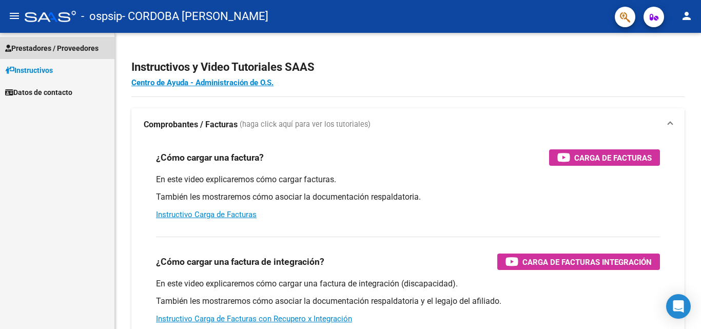
click at [41, 48] on span "Prestadores / Proveedores" at bounding box center [51, 48] width 93 height 11
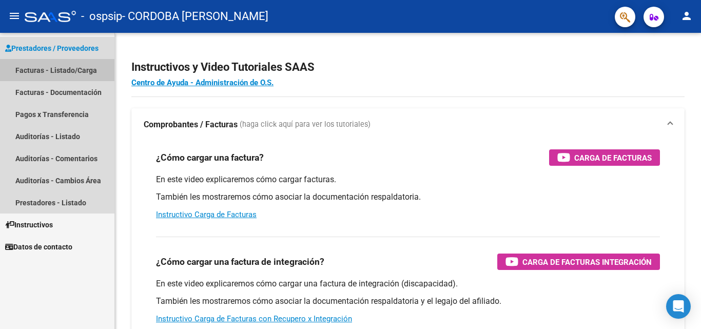
click at [57, 71] on link "Facturas - Listado/Carga" at bounding box center [57, 70] width 114 height 22
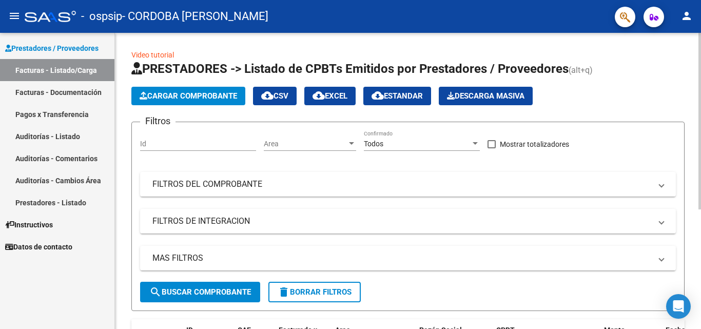
scroll to position [201, 0]
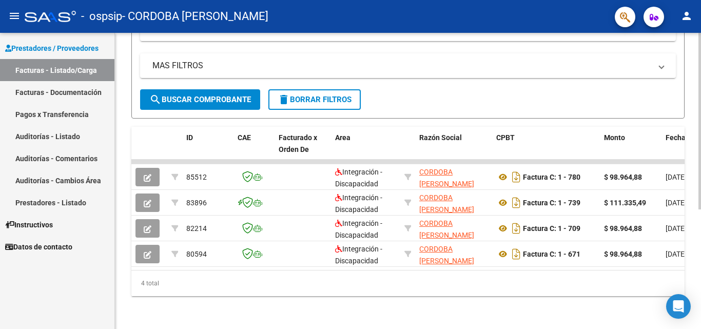
click at [700, 323] on div at bounding box center [699, 181] width 3 height 296
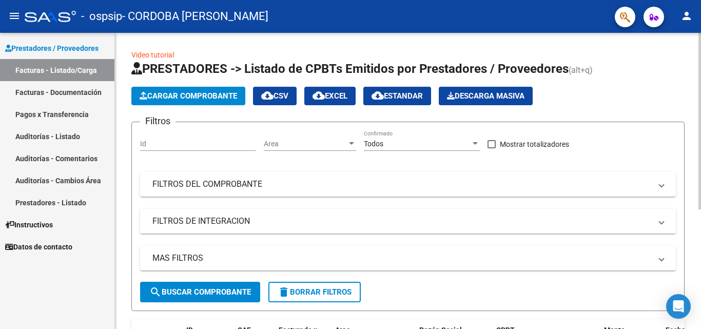
click at [700, 41] on div at bounding box center [699, 181] width 3 height 296
click at [195, 293] on span "search Buscar Comprobante" at bounding box center [200, 291] width 102 height 9
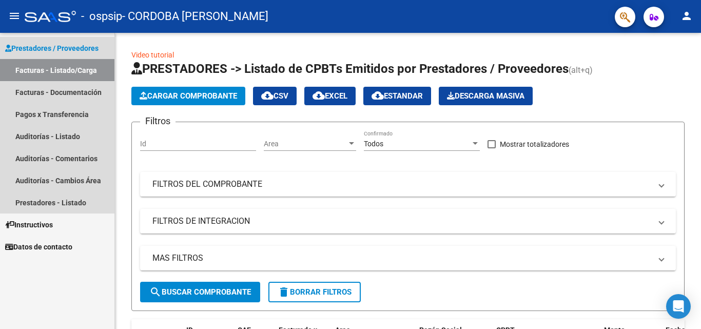
click at [69, 68] on link "Facturas - Listado/Carga" at bounding box center [57, 70] width 114 height 22
click at [80, 68] on link "Facturas - Listado/Carga" at bounding box center [57, 70] width 114 height 22
click at [69, 48] on span "Prestadores / Proveedores" at bounding box center [51, 48] width 93 height 11
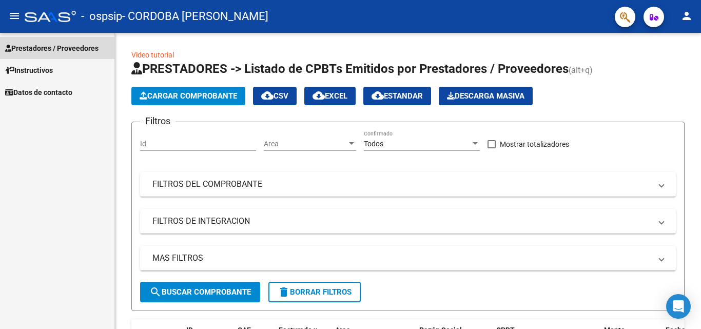
click at [69, 48] on span "Prestadores / Proveedores" at bounding box center [51, 48] width 93 height 11
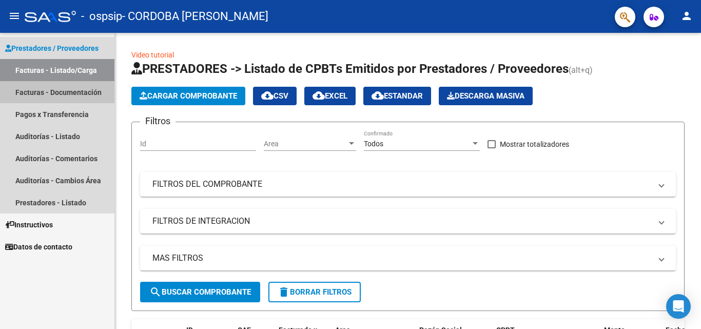
click at [34, 92] on link "Facturas - Documentación" at bounding box center [57, 92] width 114 height 22
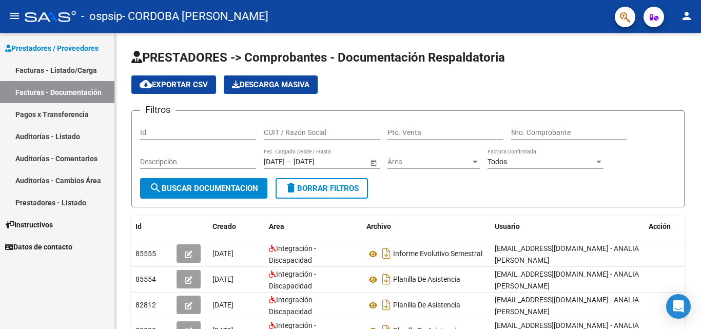
click at [66, 67] on link "Facturas - Listado/Carga" at bounding box center [57, 70] width 114 height 22
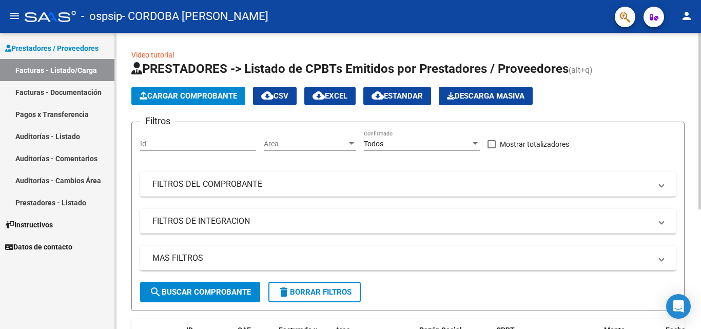
scroll to position [201, 0]
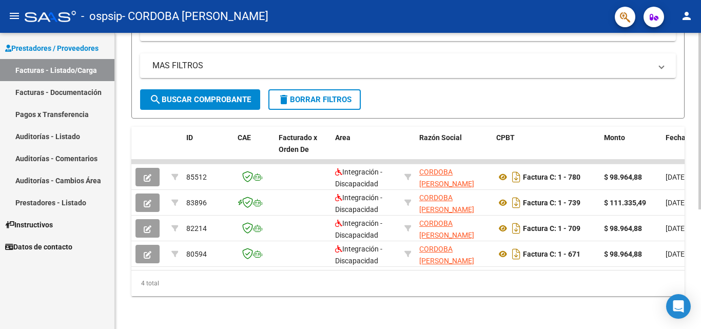
click at [700, 318] on div at bounding box center [699, 181] width 3 height 296
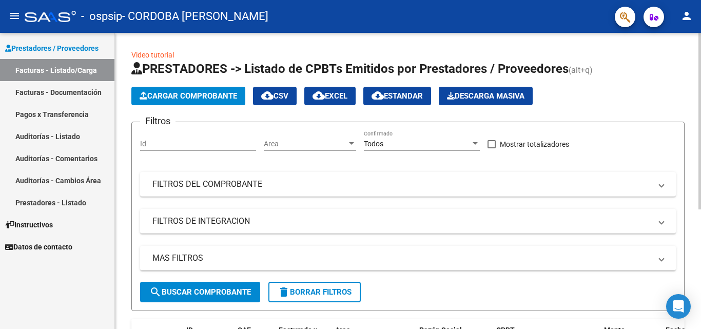
click at [700, 63] on div at bounding box center [699, 181] width 3 height 296
click at [182, 95] on span "Cargar Comprobante" at bounding box center [188, 95] width 97 height 9
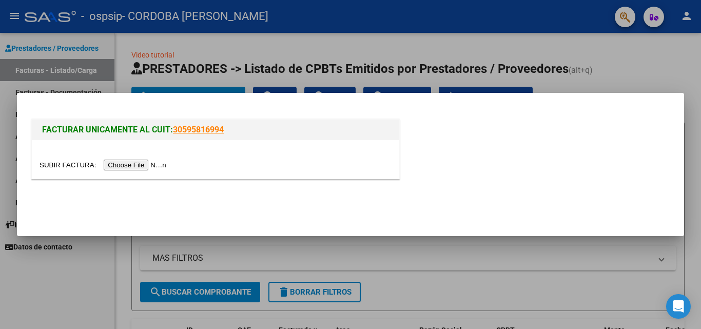
click at [144, 167] on input "file" at bounding box center [104, 165] width 130 height 11
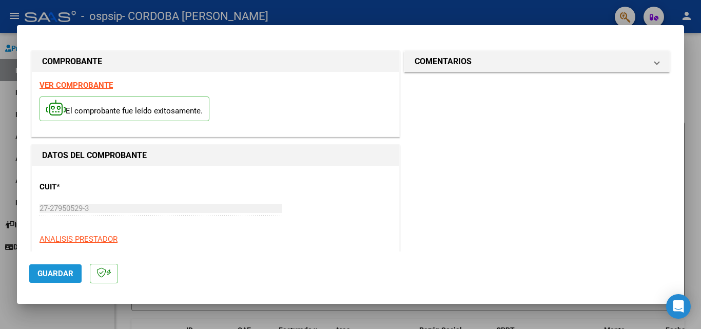
click at [56, 277] on span "Guardar" at bounding box center [55, 273] width 36 height 9
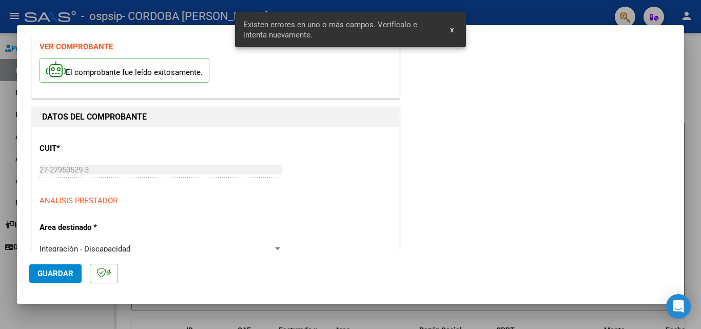
scroll to position [231, 0]
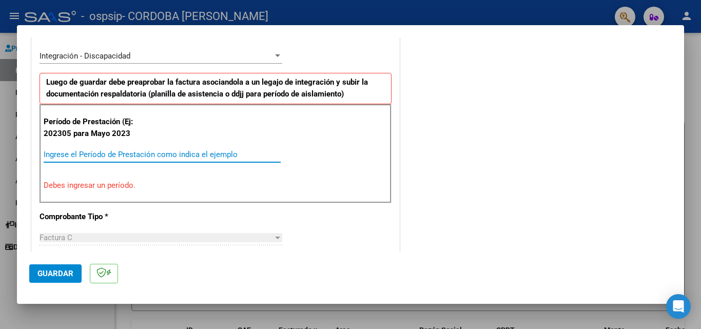
click at [77, 153] on input "Ingrese el Período de Prestación como indica el ejemplo" at bounding box center [162, 154] width 237 height 9
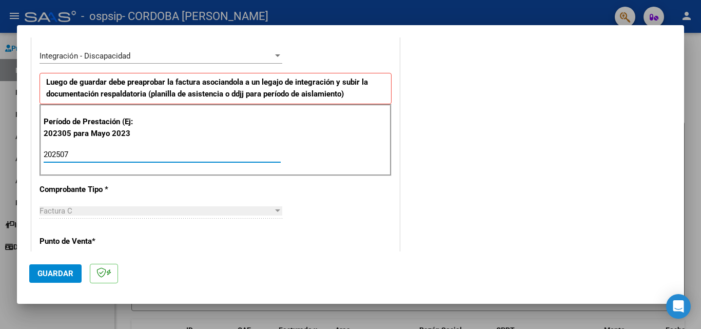
type input "202507"
click at [273, 208] on div at bounding box center [277, 211] width 9 height 8
click at [64, 275] on span "Guardar" at bounding box center [55, 273] width 36 height 9
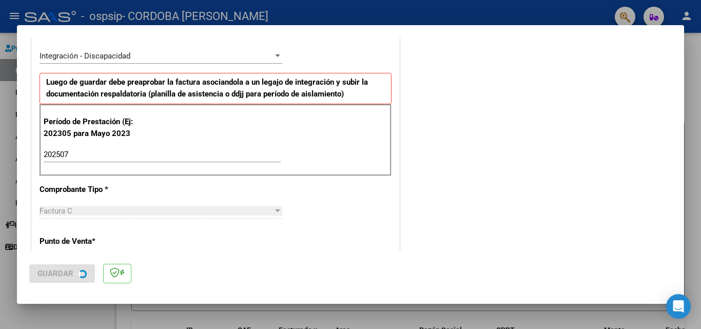
scroll to position [0, 0]
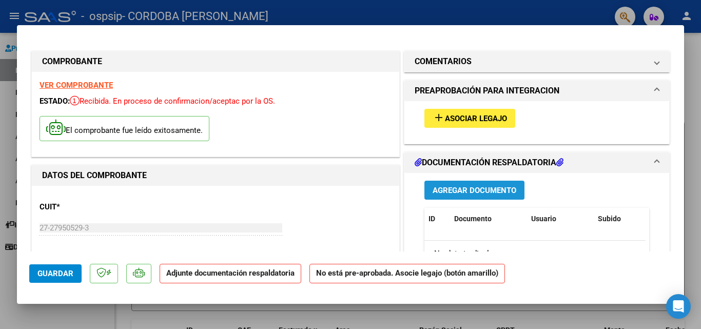
click at [472, 189] on span "Agregar Documento" at bounding box center [474, 190] width 84 height 9
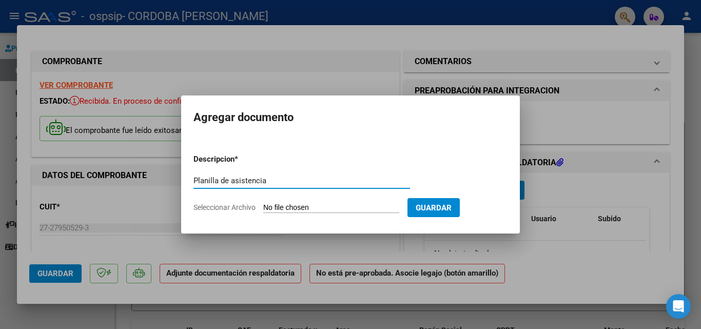
type input "Planilla de asistencia"
click at [291, 209] on input "Seleccionar Archivo" at bounding box center [331, 208] width 136 height 10
type input "C:\fakepath\P Asistencia julio25 [PERSON_NAME].pdf"
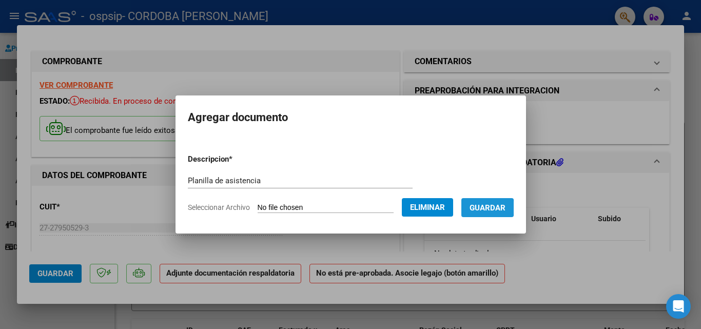
click at [492, 208] on span "Guardar" at bounding box center [487, 207] width 36 height 9
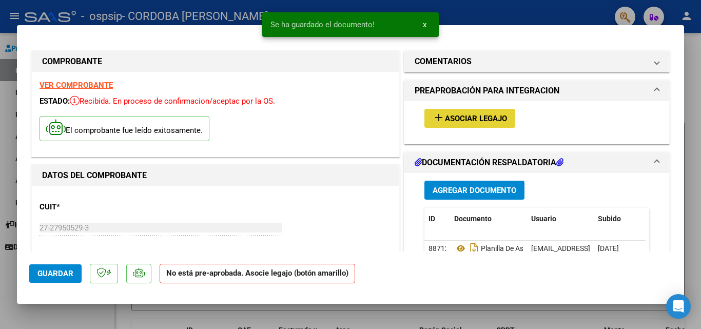
click at [434, 118] on mat-icon "add" at bounding box center [438, 117] width 12 height 12
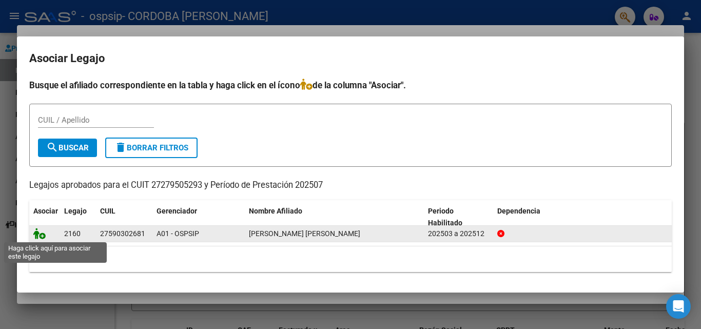
click at [41, 235] on icon at bounding box center [39, 233] width 12 height 11
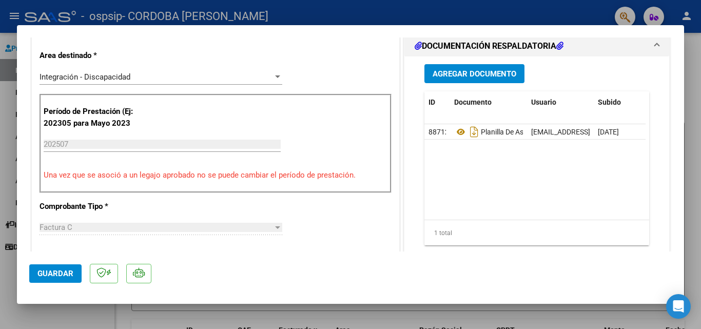
scroll to position [267, 0]
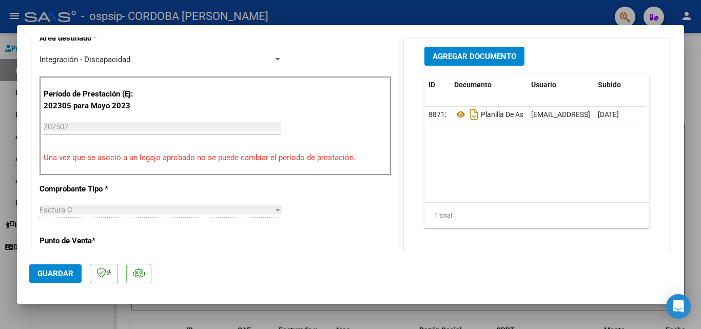
click at [61, 274] on span "Guardar" at bounding box center [55, 273] width 36 height 9
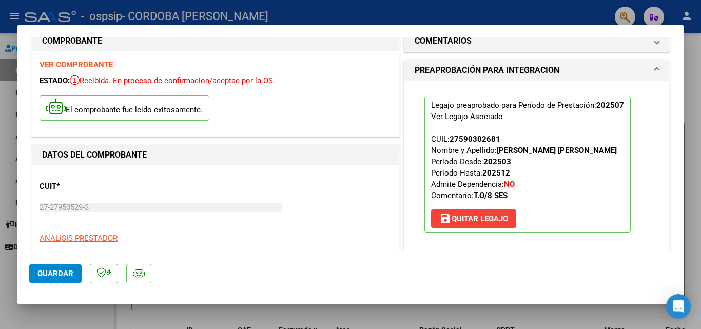
scroll to position [0, 0]
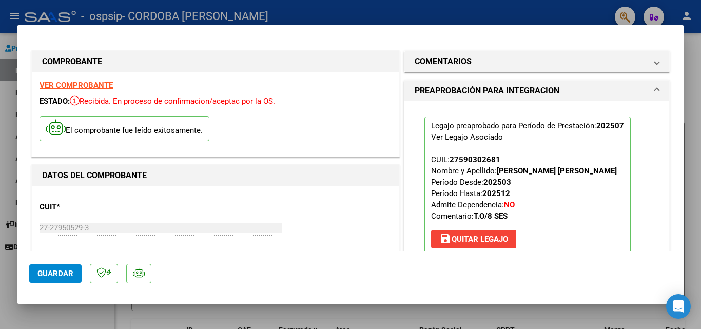
click at [700, 58] on div at bounding box center [350, 164] width 701 height 329
type input "$ 0,00"
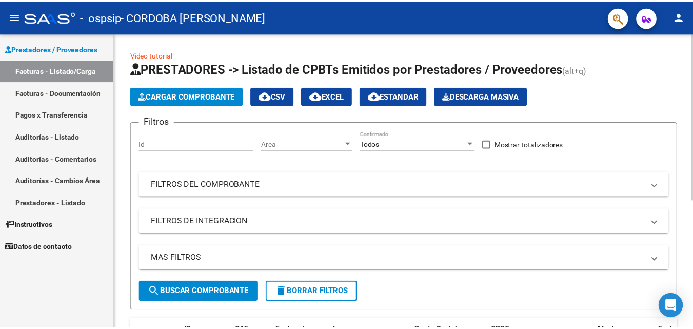
scroll to position [226, 0]
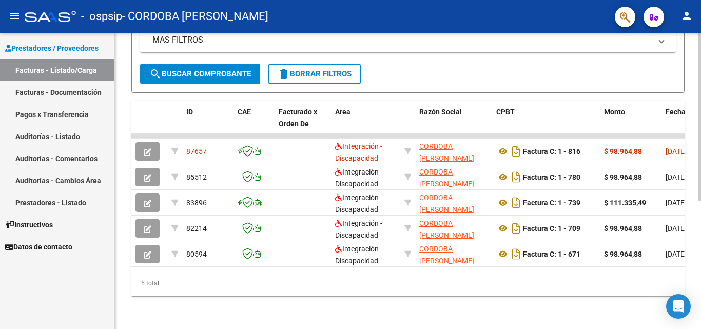
click at [700, 292] on div at bounding box center [699, 181] width 3 height 296
click at [686, 15] on mat-icon "person" at bounding box center [686, 16] width 12 height 12
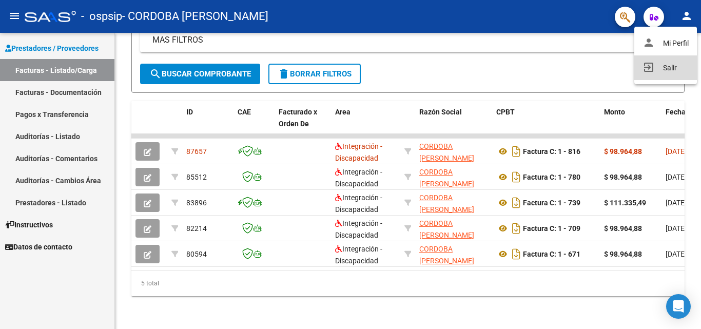
click at [644, 65] on mat-icon "exit_to_app" at bounding box center [648, 67] width 12 height 12
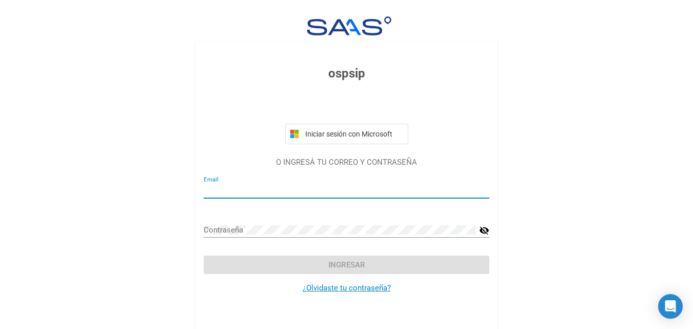
type input "[EMAIL_ADDRESS][DOMAIN_NAME]"
